Goal: Task Accomplishment & Management: Manage account settings

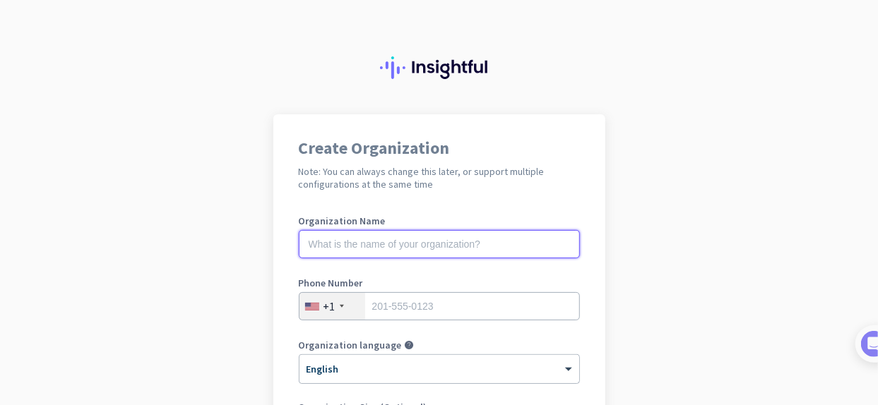
click at [431, 244] on input "text" at bounding box center [439, 244] width 281 height 28
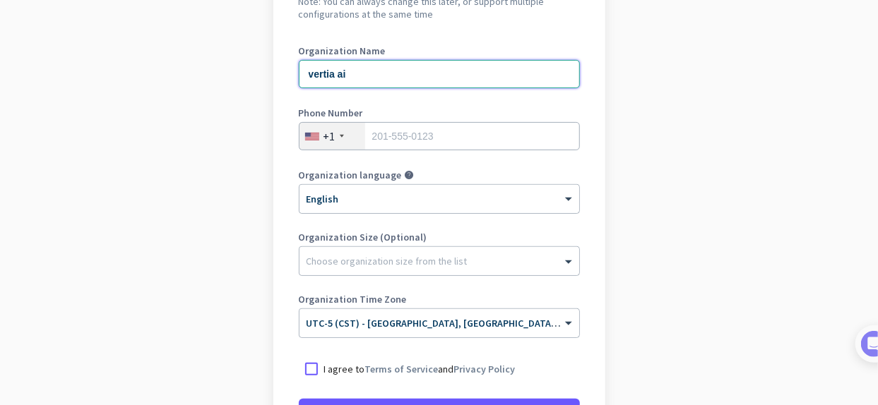
scroll to position [171, 0]
type input "vertia ai"
click at [465, 138] on input "tel" at bounding box center [439, 135] width 281 height 28
type input "3094898997"
click at [404, 201] on div "× English" at bounding box center [430, 199] width 262 height 12
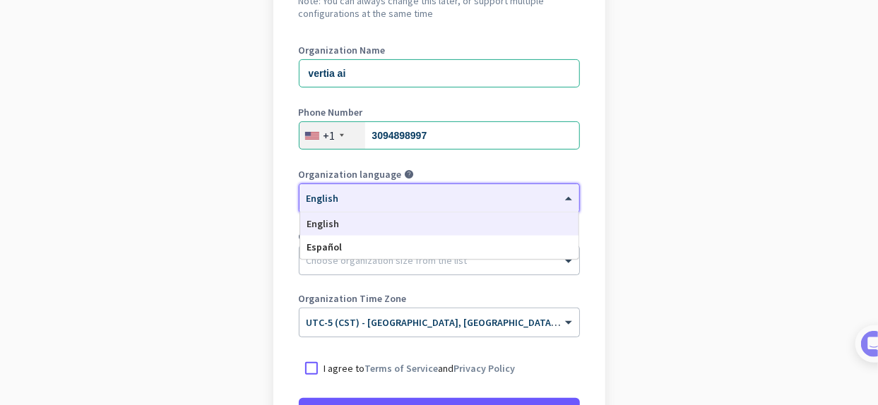
click at [651, 189] on app-onboarding-organization "Create Organization Note: You can always change this later, or support multiple…" at bounding box center [439, 249] width 878 height 611
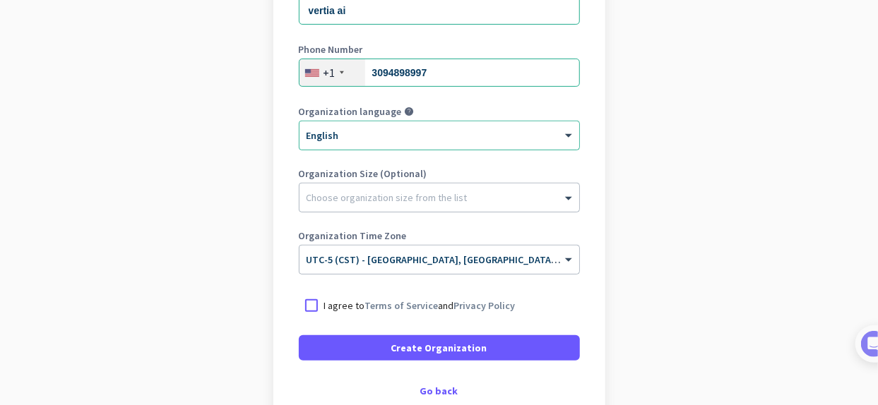
scroll to position [272, 0]
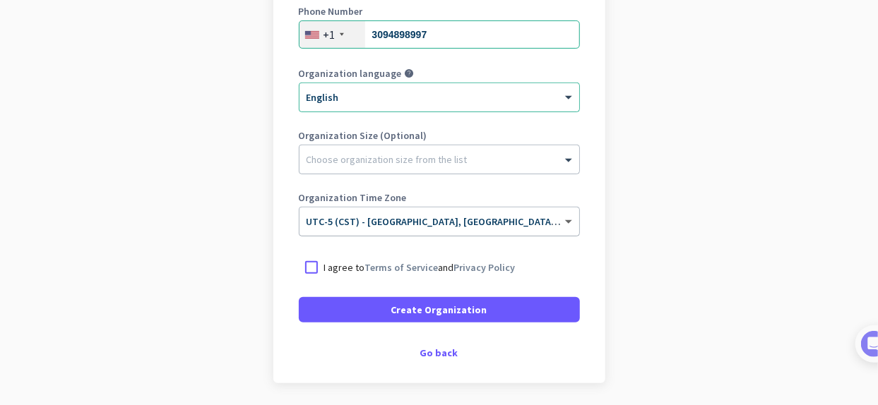
click at [566, 216] on span at bounding box center [570, 222] width 18 height 12
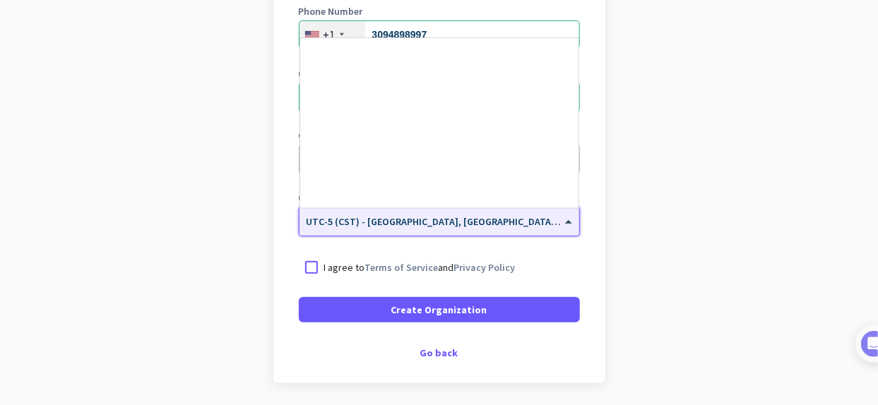
scroll to position [699, 0]
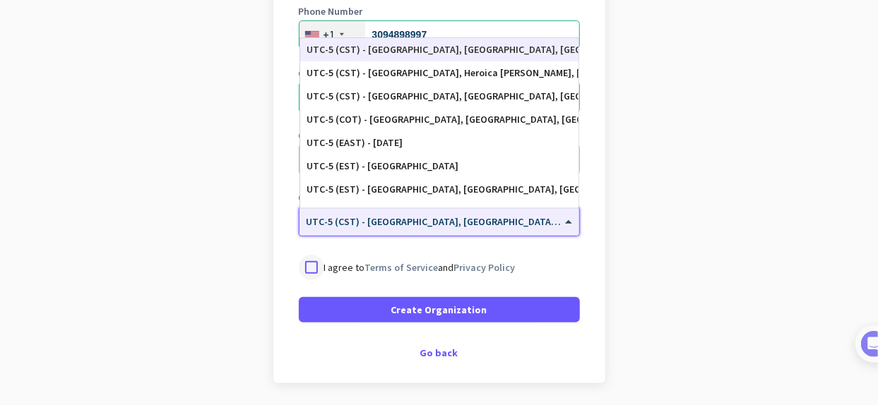
click at [305, 265] on div at bounding box center [311, 267] width 25 height 25
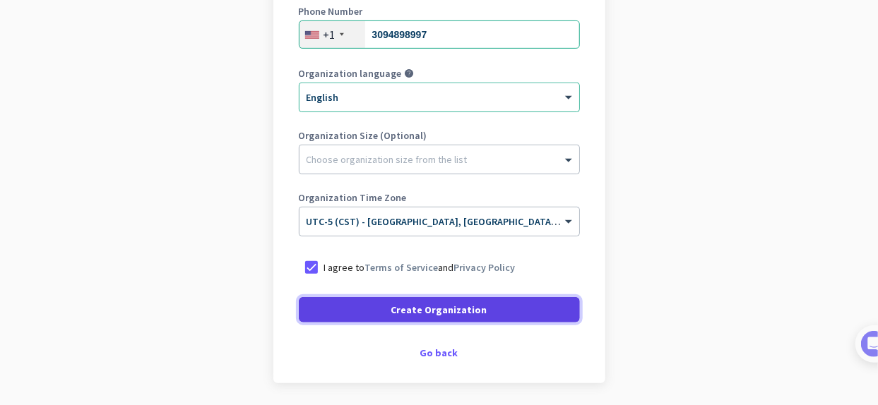
click at [437, 315] on span "Create Organization" at bounding box center [439, 310] width 96 height 14
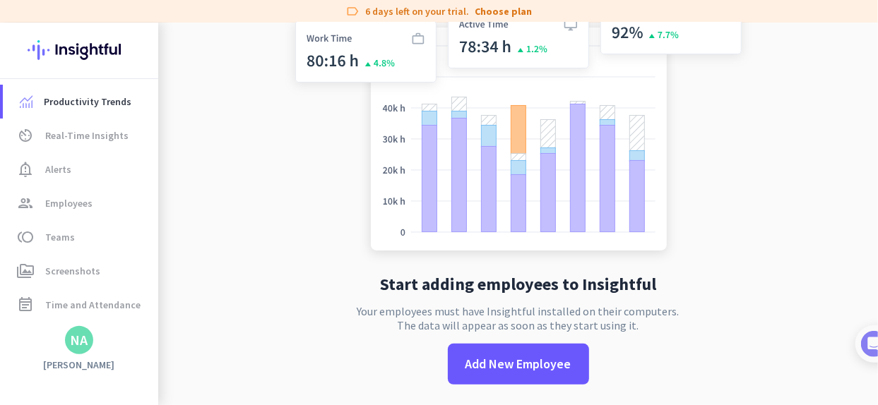
scroll to position [40, 0]
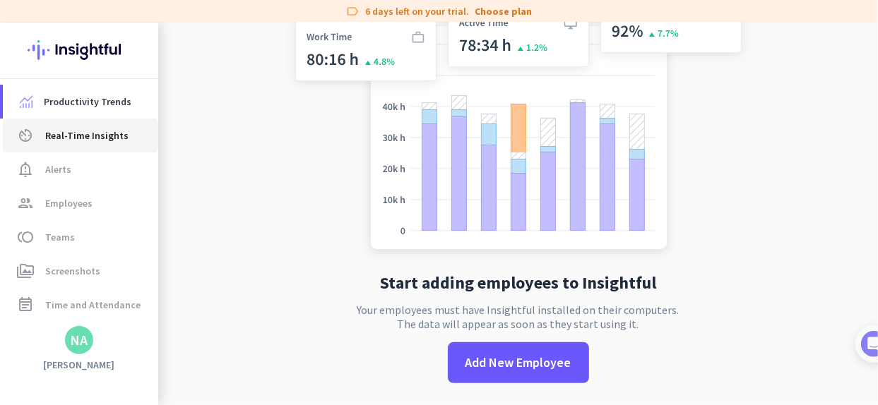
click at [117, 134] on span "Real-Time Insights" at bounding box center [86, 135] width 83 height 17
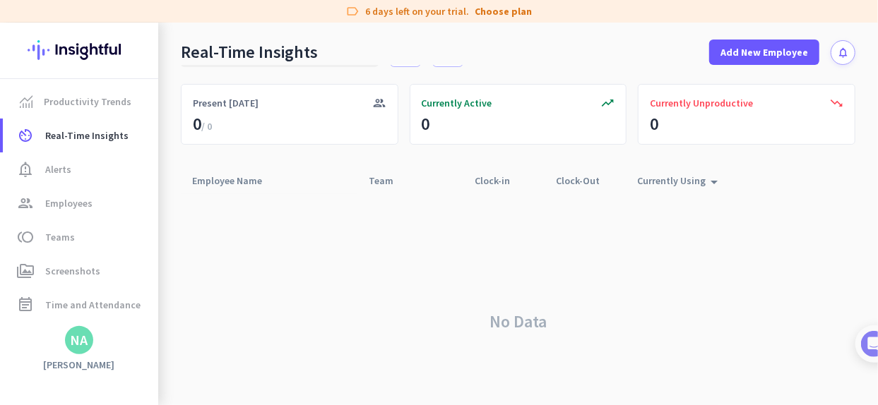
click at [84, 346] on div "NA" at bounding box center [80, 340] width 18 height 14
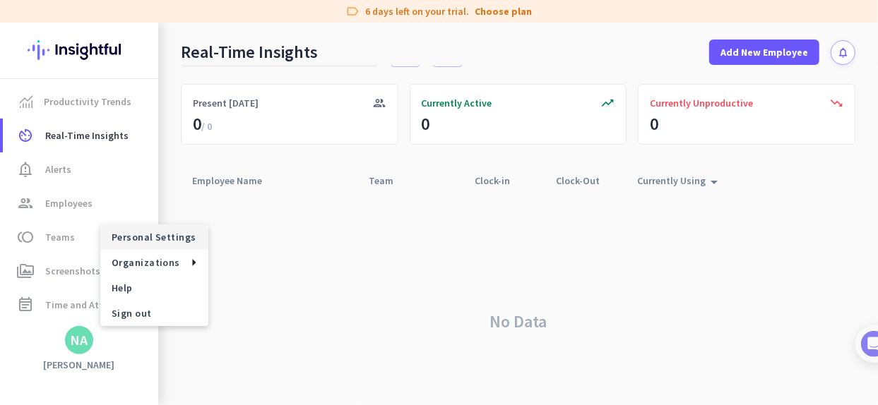
click at [176, 237] on span "Personal Settings" at bounding box center [154, 237] width 85 height 13
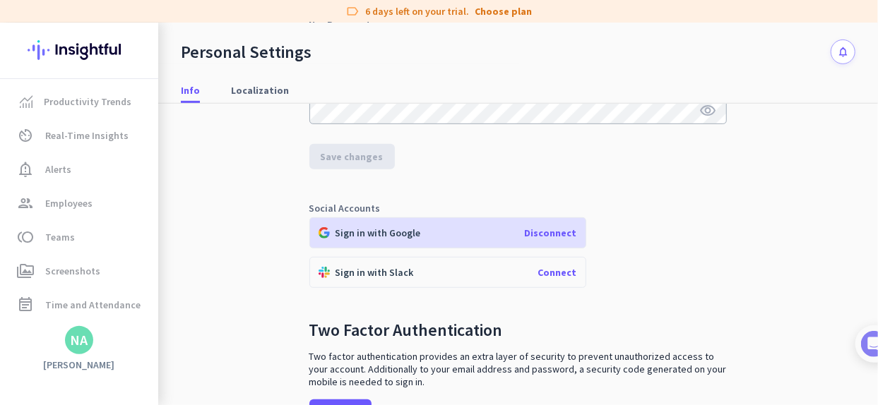
scroll to position [361, 0]
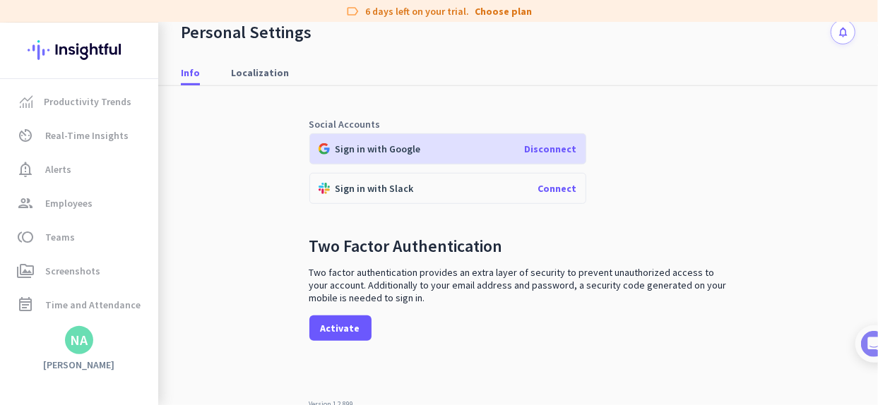
click at [563, 145] on span "Disconnect" at bounding box center [551, 149] width 52 height 13
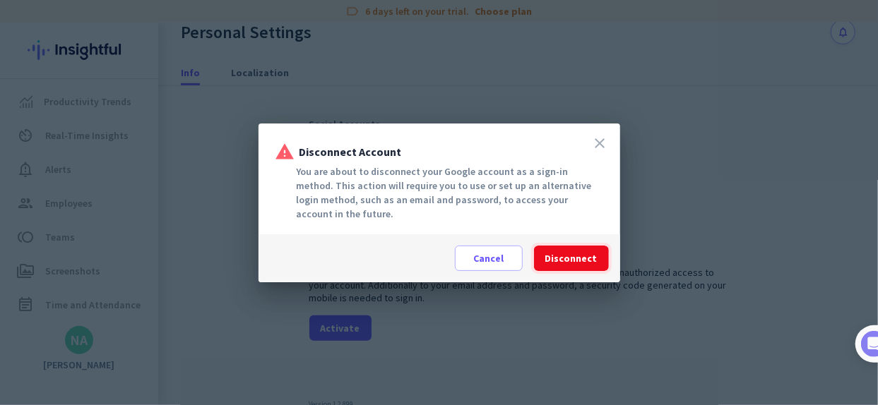
click at [578, 262] on span "Disconnect" at bounding box center [571, 258] width 52 height 14
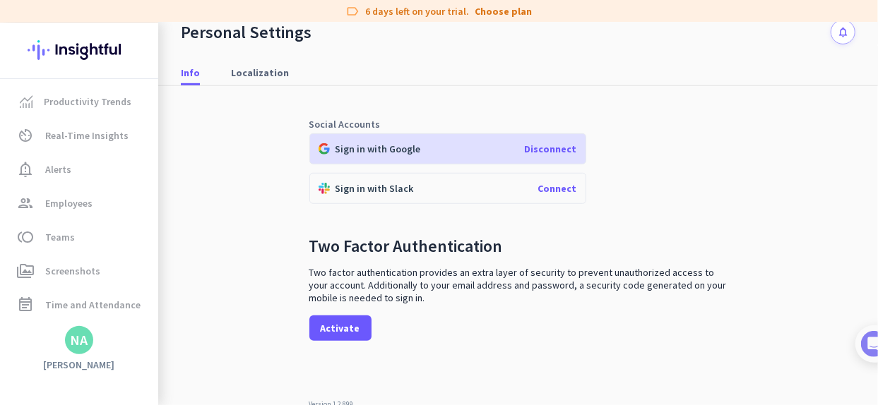
click at [551, 148] on span "Disconnect" at bounding box center [551, 149] width 52 height 13
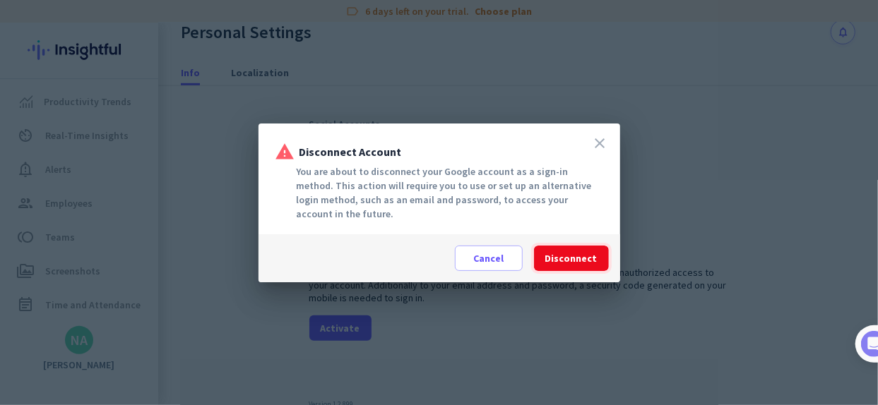
click at [576, 263] on span "Disconnect" at bounding box center [571, 258] width 52 height 14
